Goal: Task Accomplishment & Management: Use online tool/utility

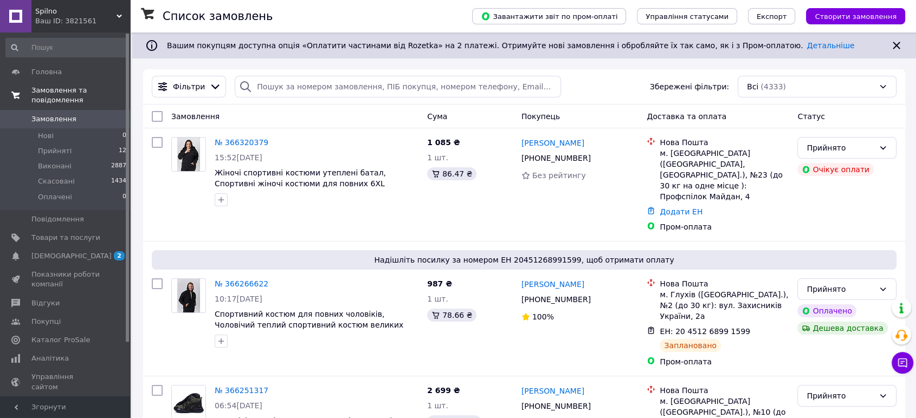
drag, startPoint x: 68, startPoint y: 115, endPoint x: 69, endPoint y: 83, distance: 32.5
click at [68, 115] on link "Замовлення 0" at bounding box center [66, 119] width 133 height 18
click at [90, 115] on link "Замовлення 0" at bounding box center [66, 119] width 133 height 18
click at [85, 11] on span "Spilno" at bounding box center [75, 12] width 81 height 10
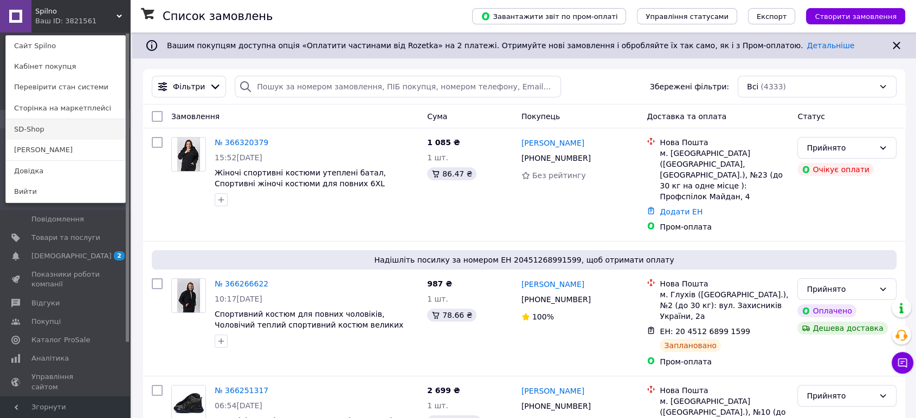
click at [56, 125] on link "SD-Shop" at bounding box center [65, 129] width 119 height 21
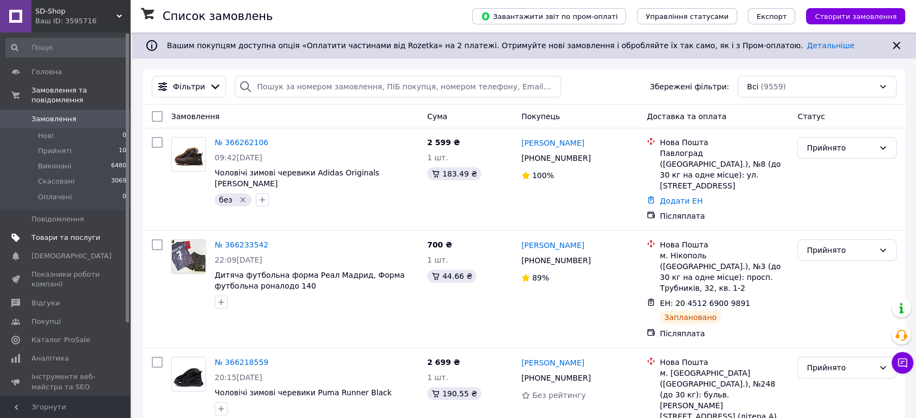
click at [68, 233] on span "Товари та послуги" at bounding box center [65, 238] width 69 height 10
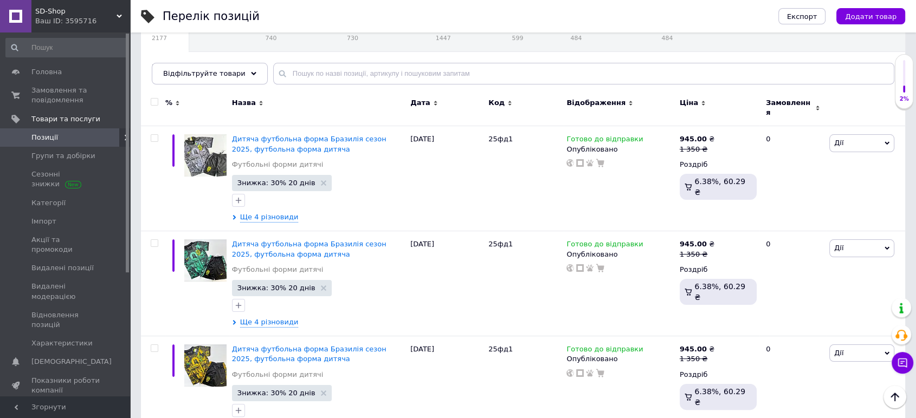
scroll to position [41, 0]
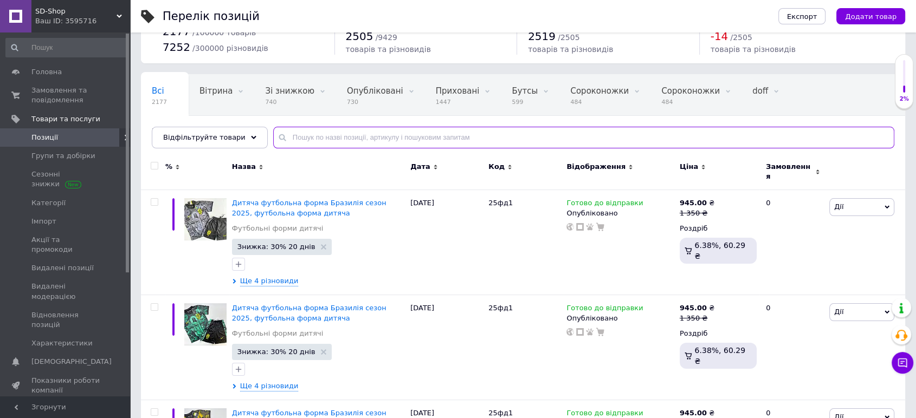
click at [373, 140] on input "text" at bounding box center [583, 138] width 621 height 22
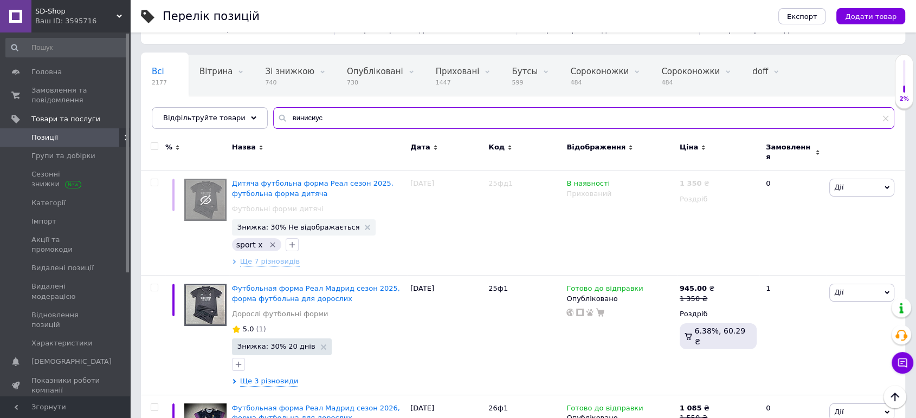
scroll to position [40, 0]
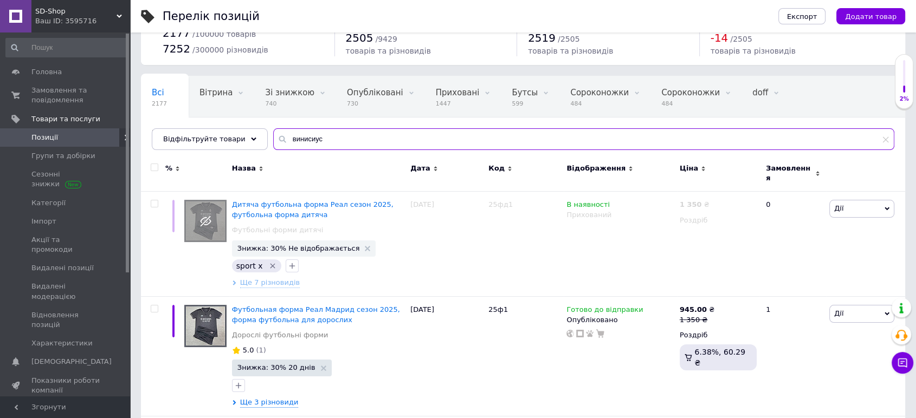
drag, startPoint x: 304, startPoint y: 138, endPoint x: 295, endPoint y: 137, distance: 9.3
click at [295, 137] on input "винисиус" at bounding box center [583, 139] width 621 height 22
click at [325, 134] on input "винисиус" at bounding box center [583, 139] width 621 height 22
drag, startPoint x: 322, startPoint y: 134, endPoint x: 293, endPoint y: 139, distance: 29.6
click at [293, 139] on input "винисиус" at bounding box center [583, 139] width 621 height 22
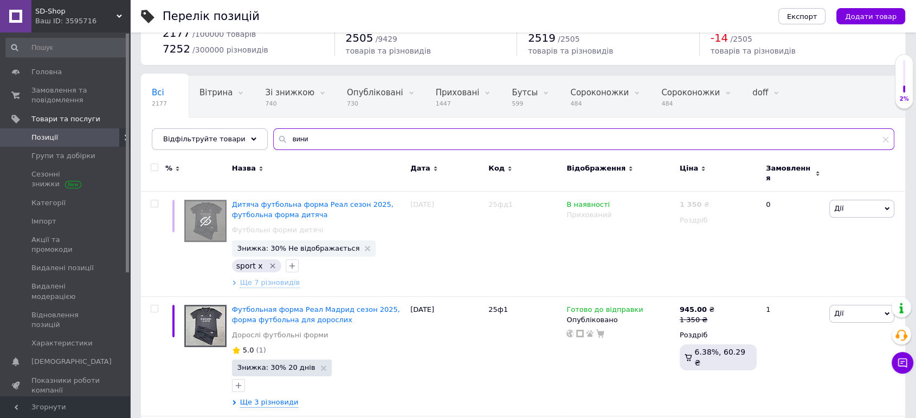
type input "вини"
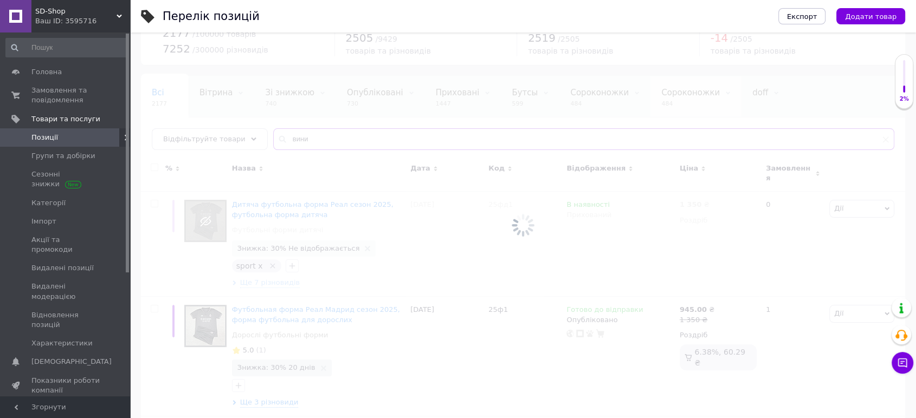
scroll to position [26, 0]
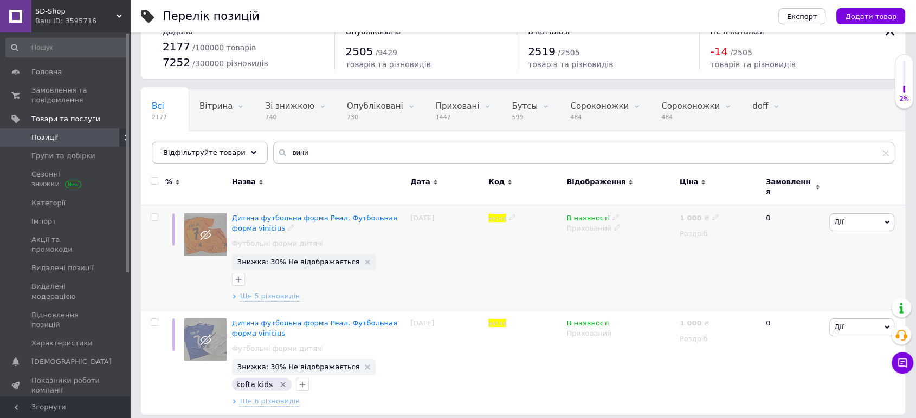
click at [840, 218] on span "Дії" at bounding box center [838, 222] width 9 height 8
click at [830, 268] on li "Копіювати" at bounding box center [822, 273] width 144 height 15
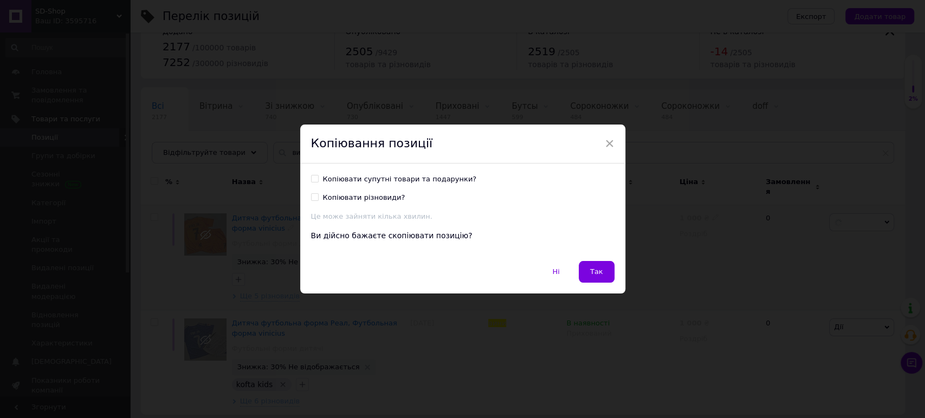
click at [433, 178] on div "Копіювати супутні товари та подарунки?" at bounding box center [400, 179] width 154 height 10
click at [318, 178] on input "Копіювати супутні товари та подарунки?" at bounding box center [314, 178] width 7 height 7
checkbox input "true"
click at [608, 284] on div "Ні   Так" at bounding box center [462, 277] width 325 height 33
click at [606, 272] on button "Так" at bounding box center [597, 272] width 36 height 22
